Goal: Transaction & Acquisition: Book appointment/travel/reservation

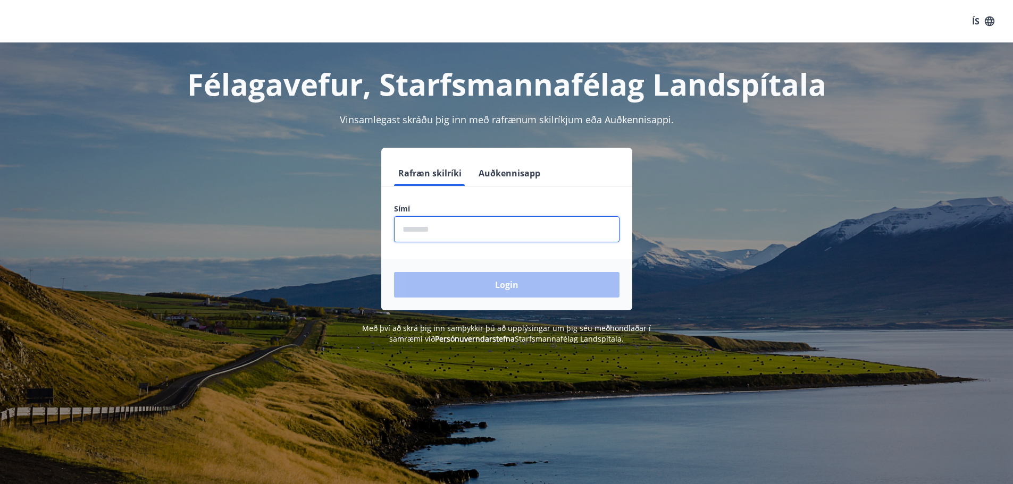
click at [450, 231] on input "phone" at bounding box center [506, 229] width 225 height 26
type input "********"
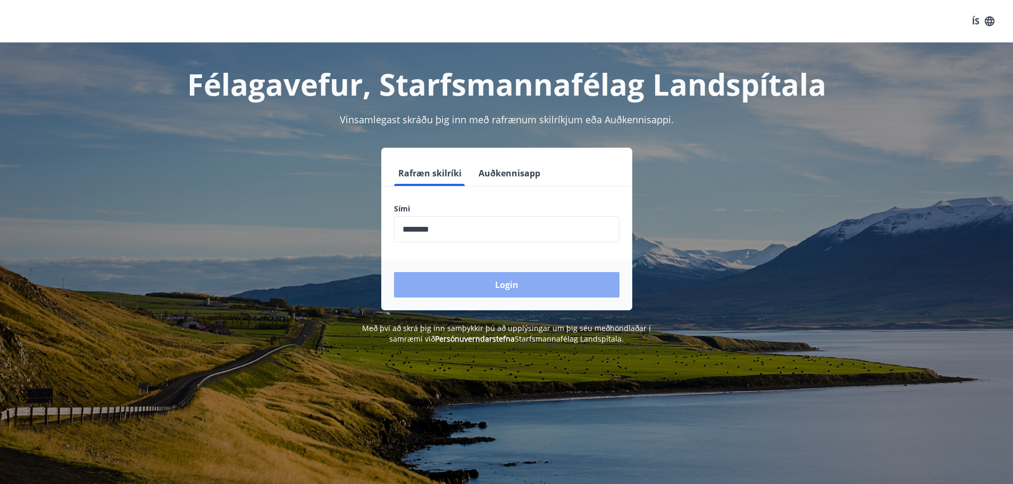
click at [478, 282] on button "Login" at bounding box center [506, 285] width 225 height 26
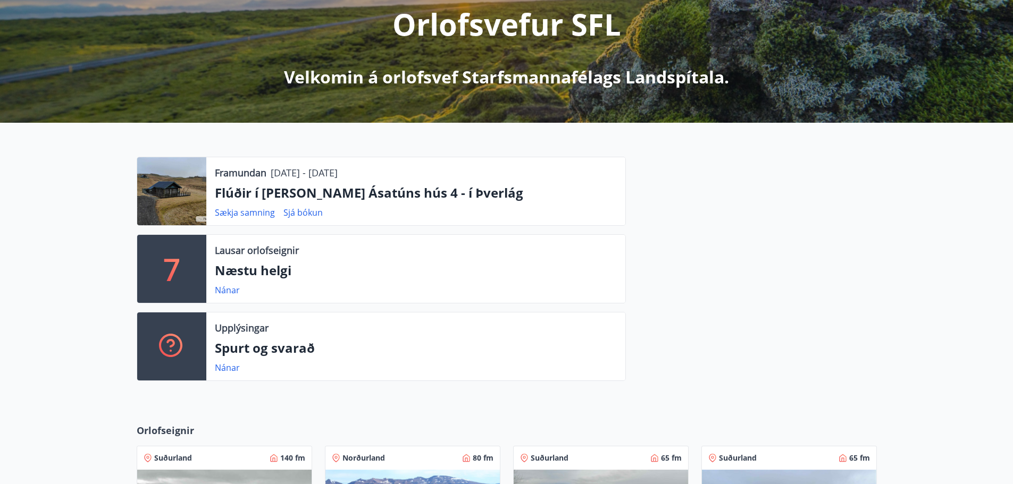
scroll to position [160, 0]
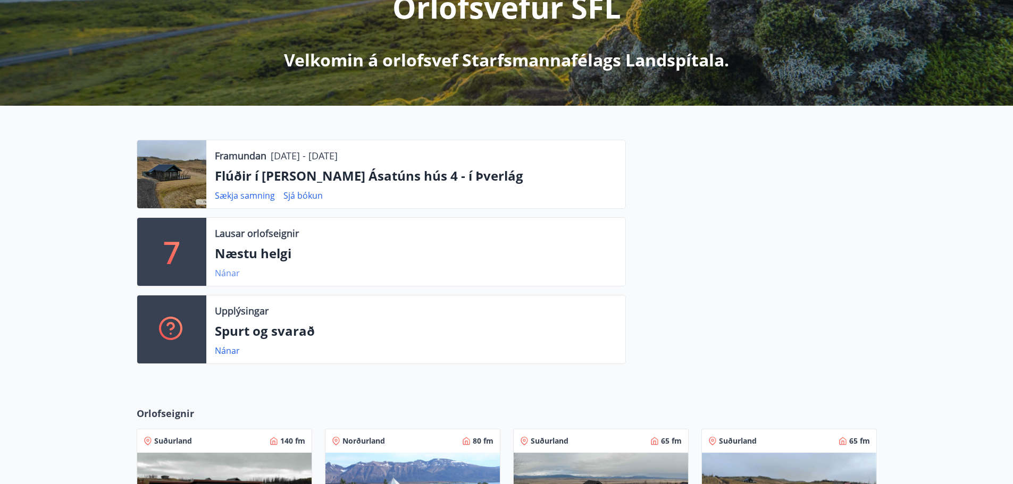
click at [233, 272] on link "Nánar" at bounding box center [227, 273] width 25 height 12
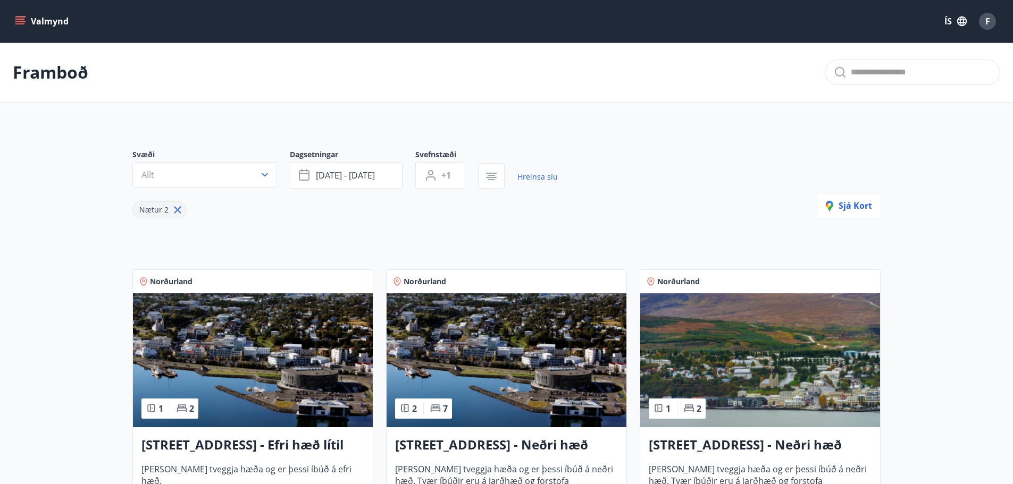
click at [19, 19] on icon "menu" at bounding box center [20, 19] width 10 height 1
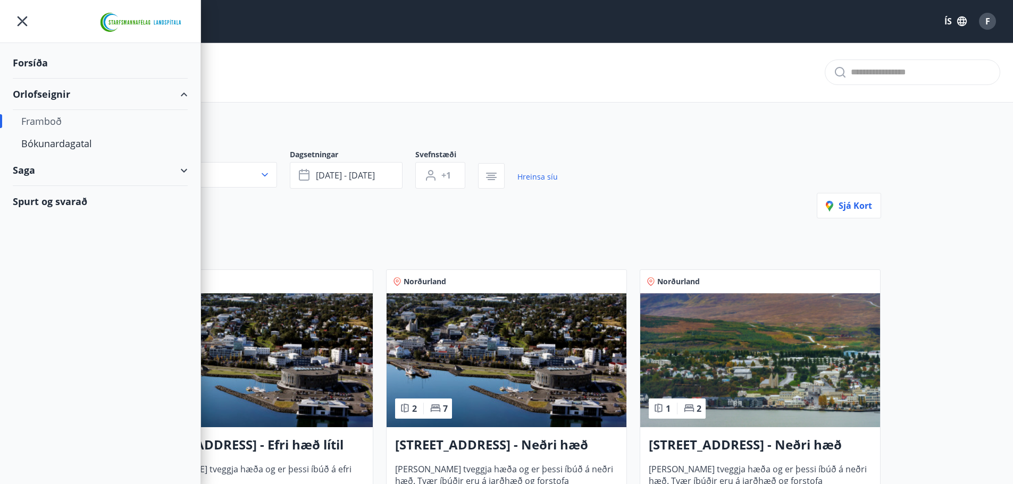
click at [55, 123] on div "Framboð" at bounding box center [100, 121] width 158 height 22
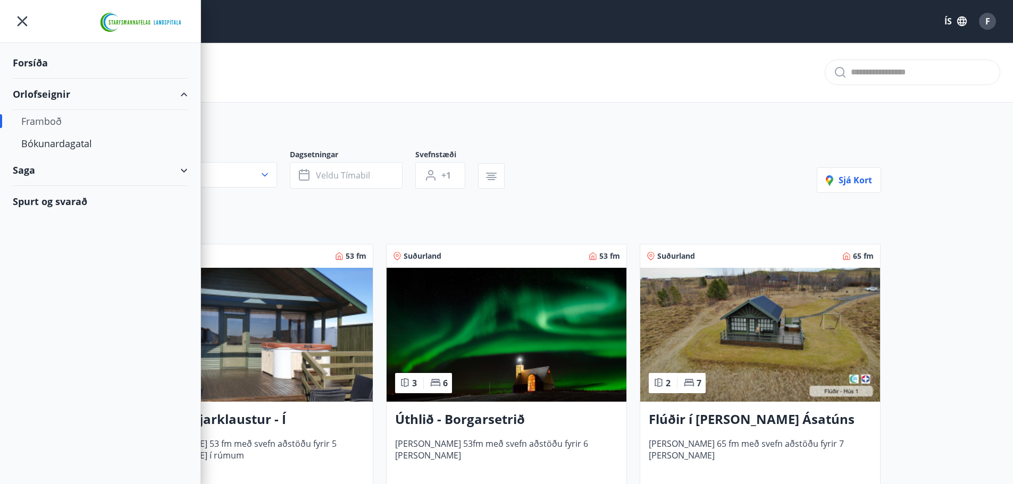
type input "*"
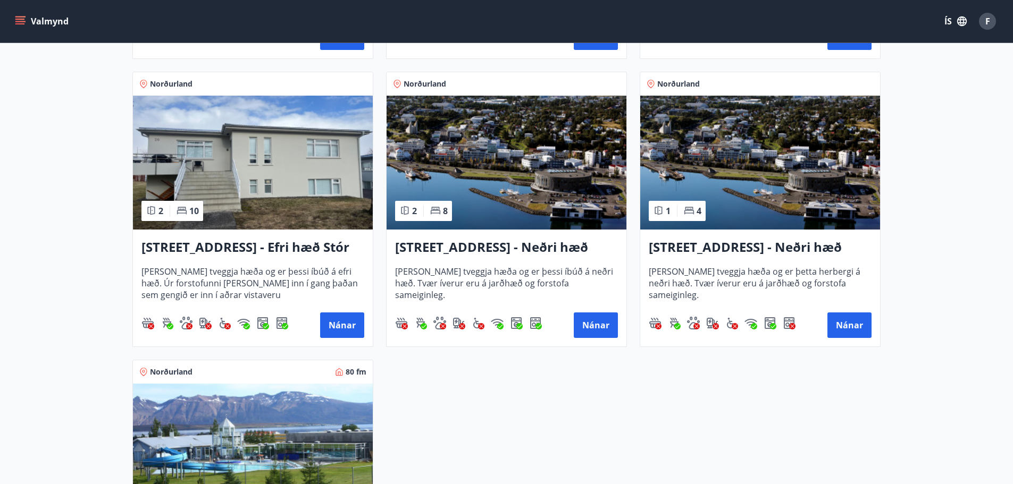
scroll to position [1329, 0]
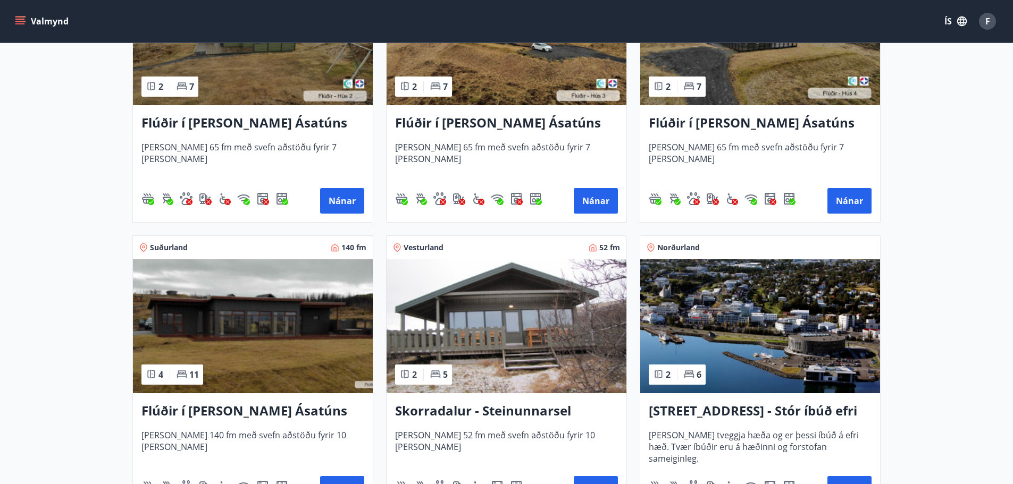
click at [254, 287] on img at bounding box center [253, 326] width 240 height 134
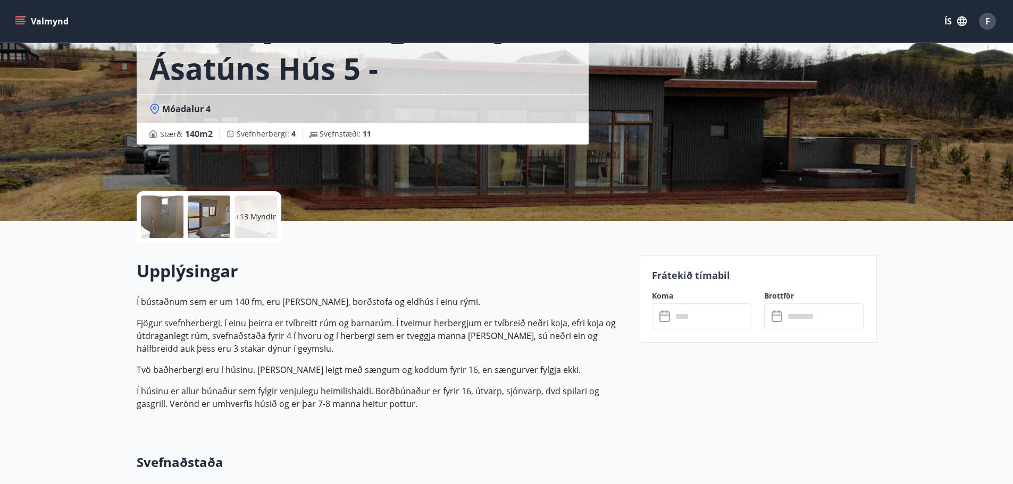
scroll to position [106, 0]
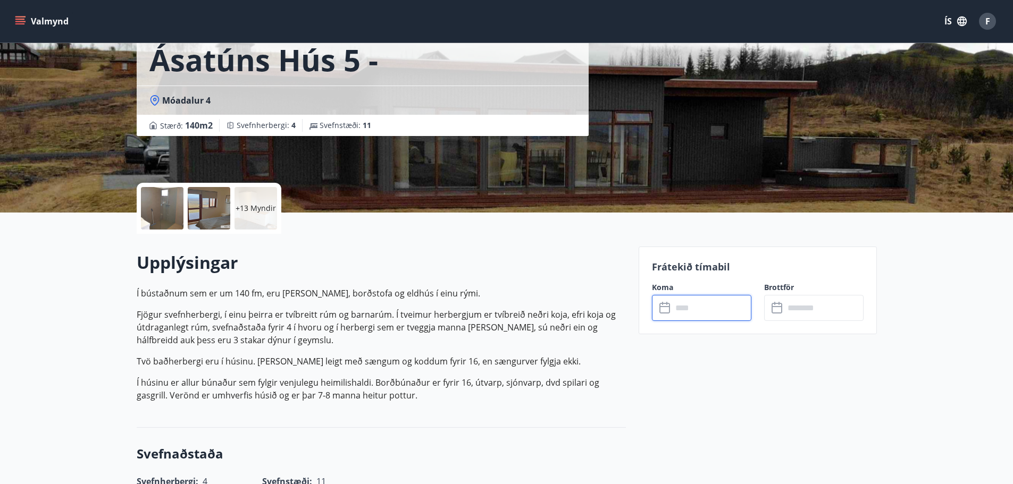
click at [700, 303] on input "text" at bounding box center [711, 308] width 79 height 26
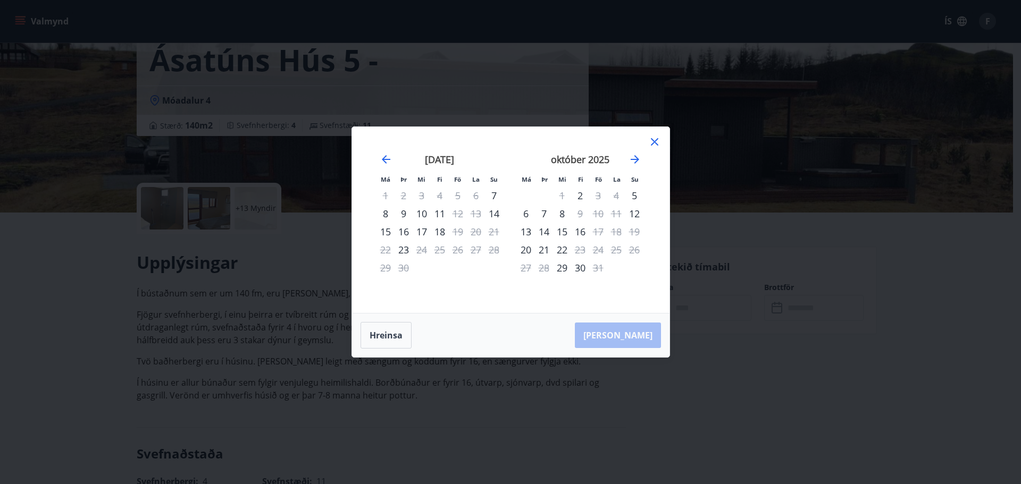
click at [656, 138] on icon at bounding box center [654, 142] width 13 height 13
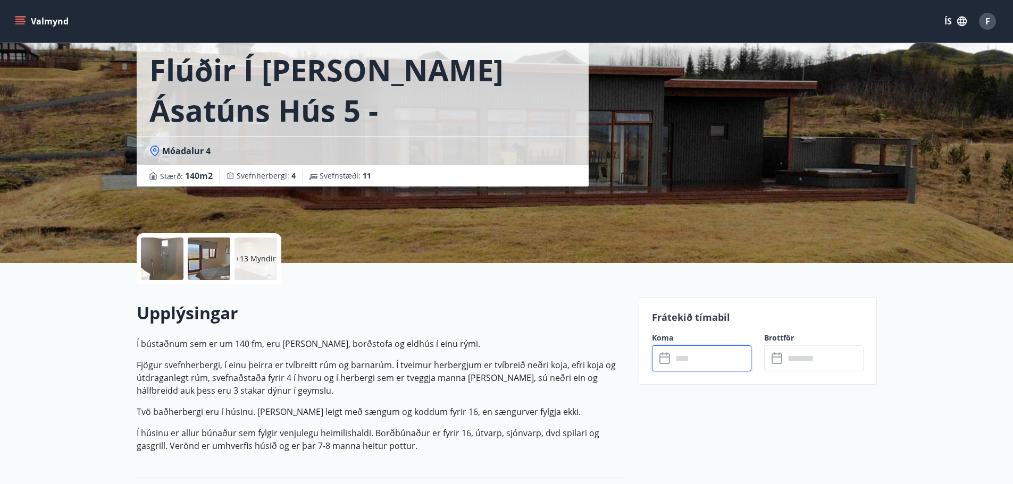
scroll to position [0, 0]
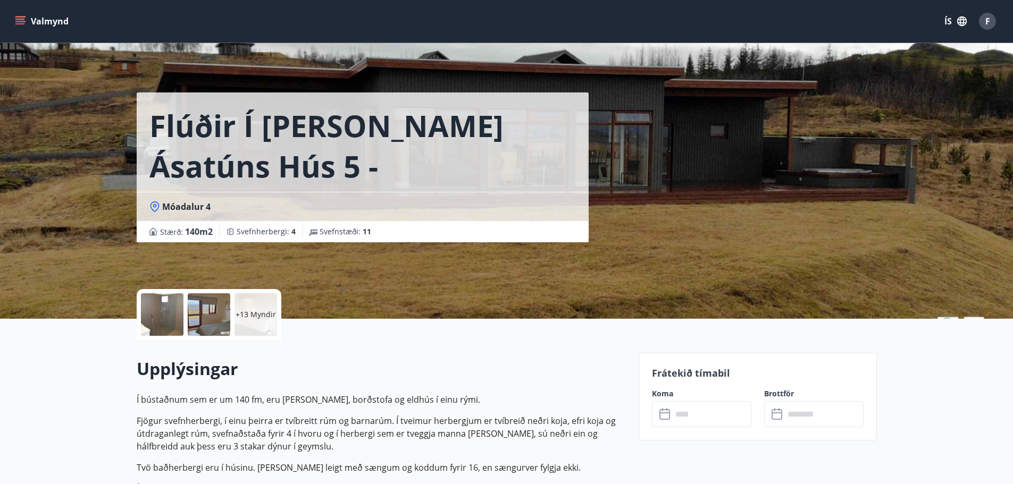
click at [23, 20] on icon "menu" at bounding box center [20, 21] width 11 height 11
click at [649, 154] on div "Flúðir í landi Ásatúns hús 5 - Móadalur 4 Móadalur 4 Stærð : 140 m2 Svefnherber…" at bounding box center [507, 159] width 740 height 319
click at [691, 417] on input "text" at bounding box center [711, 414] width 79 height 26
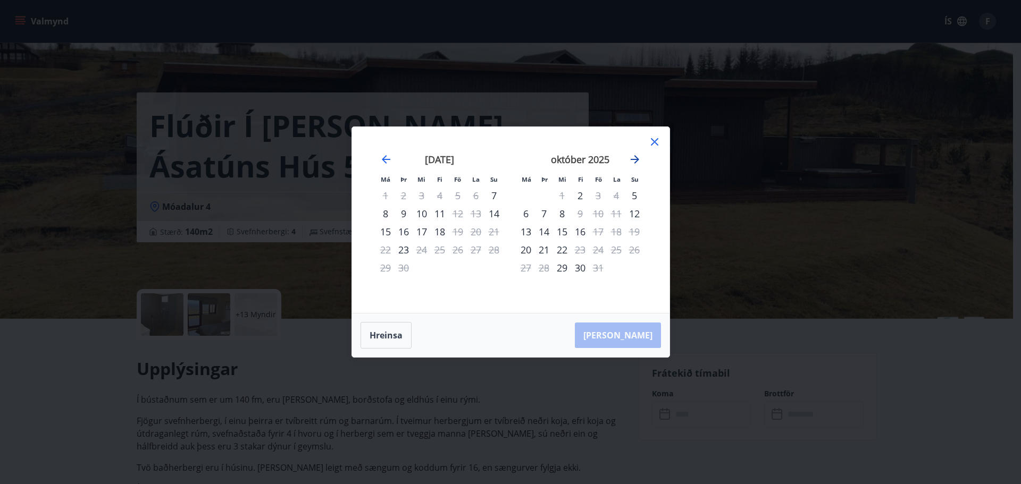
click at [639, 157] on icon "Move forward to switch to the next month." at bounding box center [635, 159] width 13 height 13
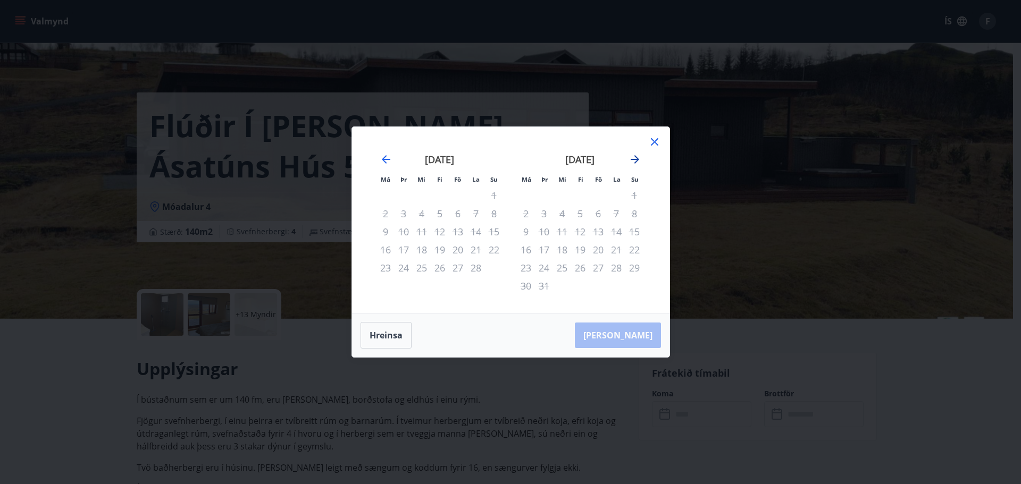
click at [639, 157] on icon "Move forward to switch to the next month." at bounding box center [635, 159] width 13 height 13
click at [655, 146] on icon at bounding box center [654, 142] width 13 height 13
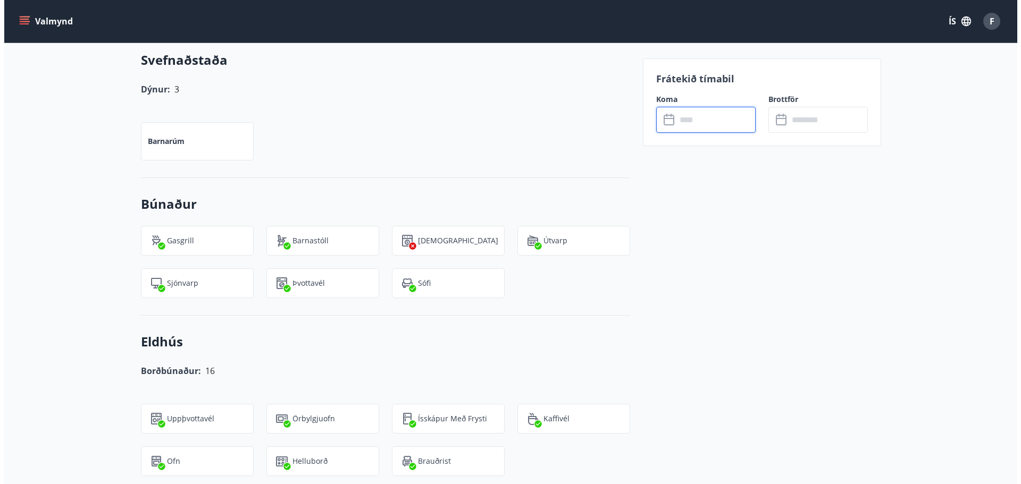
scroll to position [564, 0]
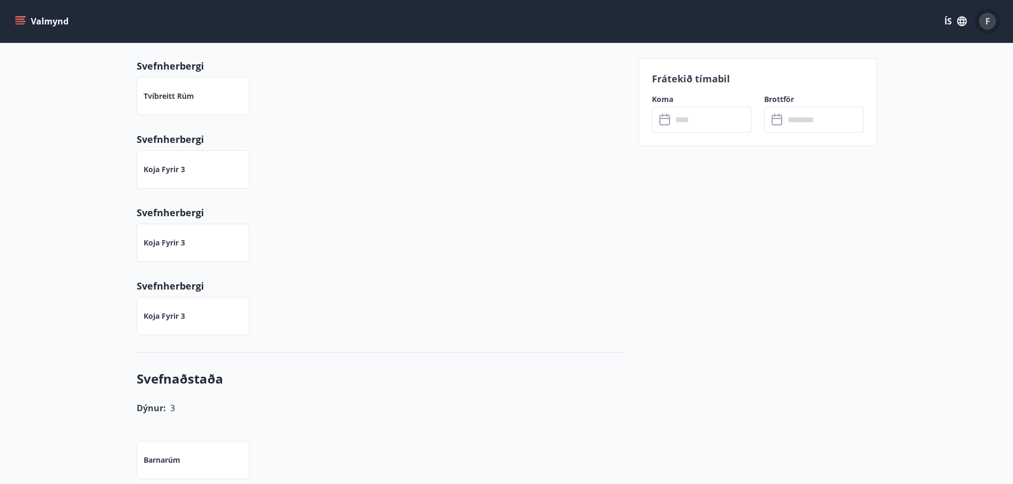
click at [990, 23] on div "F" at bounding box center [987, 21] width 17 height 17
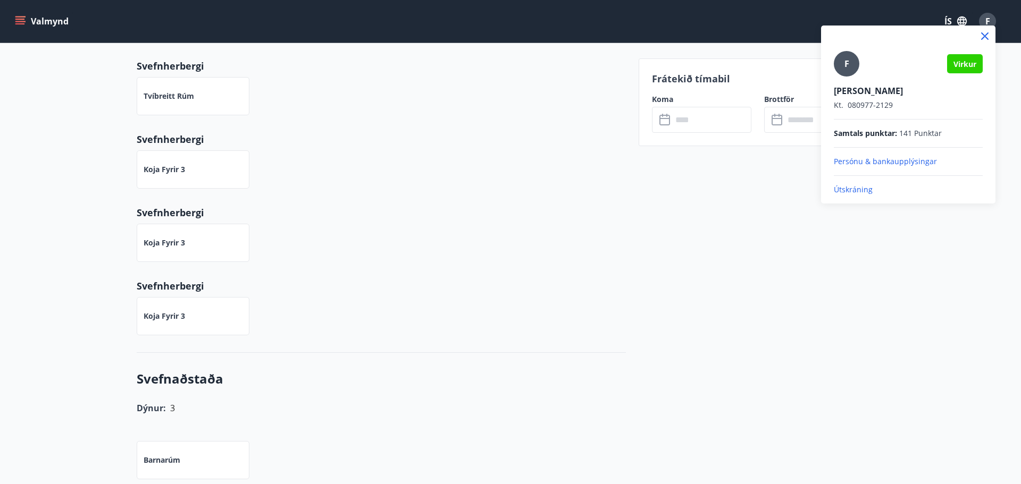
click at [864, 187] on p "Útskráning" at bounding box center [908, 190] width 149 height 11
